Goal: Check status: Check status

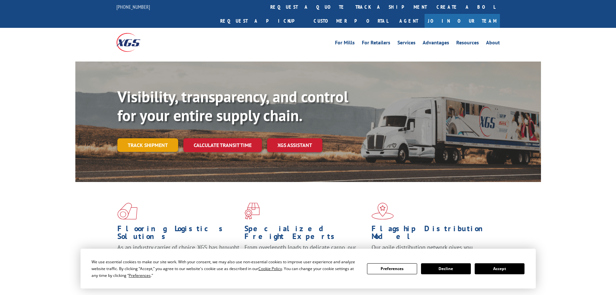
click at [149, 138] on link "Track shipment" at bounding box center [147, 145] width 61 height 14
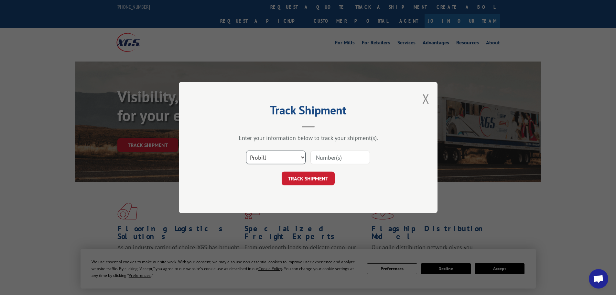
click at [277, 160] on select "Select category... Probill BOL PO" at bounding box center [275, 157] width 59 height 14
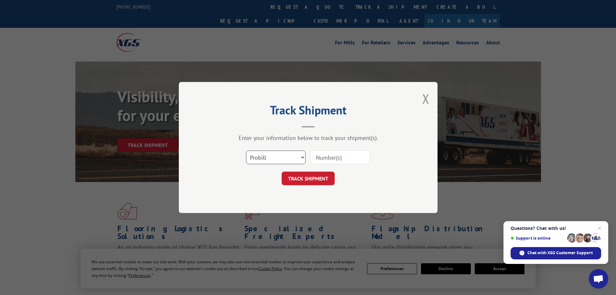
select select "po"
click at [246, 150] on select "Select category... Probill BOL PO" at bounding box center [275, 157] width 59 height 14
click at [317, 157] on input at bounding box center [339, 157] width 59 height 14
type input "88543214"
click button "TRACK SHIPMENT" at bounding box center [308, 178] width 53 height 14
